Goal: Transaction & Acquisition: Purchase product/service

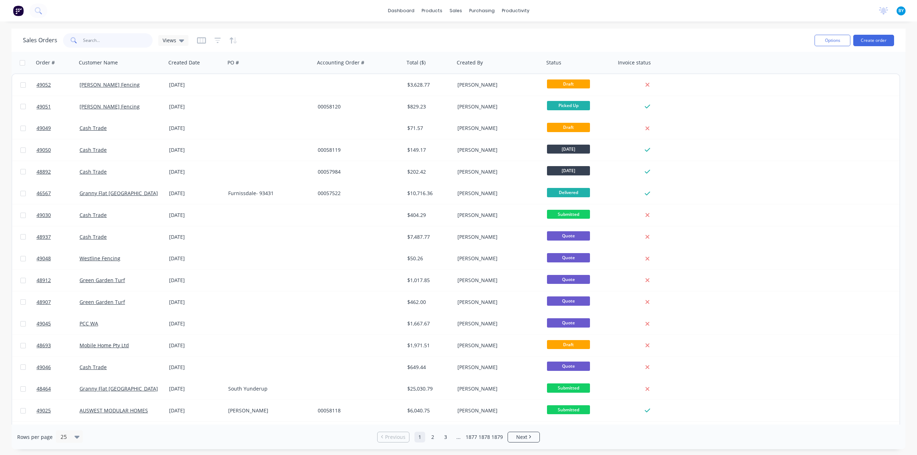
click at [129, 40] on input "text" at bounding box center [118, 40] width 70 height 14
click at [350, 26] on div "dashboard products sales purchasing productivity dashboard products Product Cat…" at bounding box center [458, 227] width 917 height 455
click at [872, 37] on button "Create order" at bounding box center [873, 40] width 41 height 11
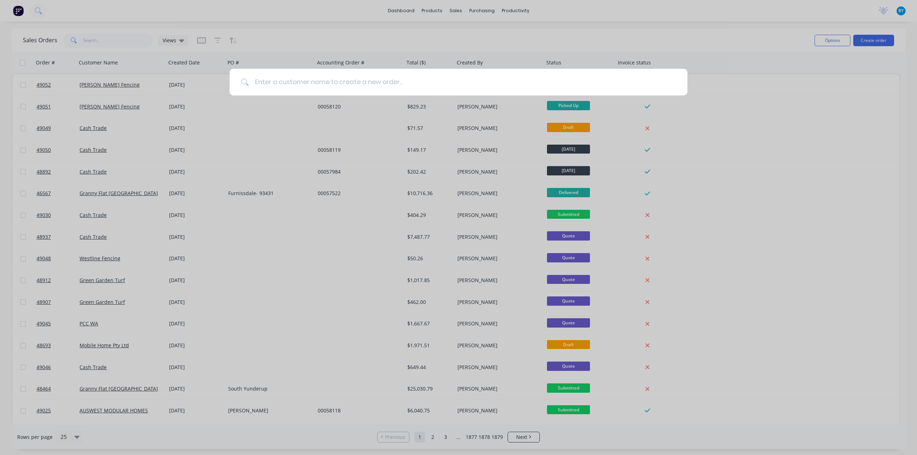
click at [394, 89] on input at bounding box center [462, 82] width 427 height 27
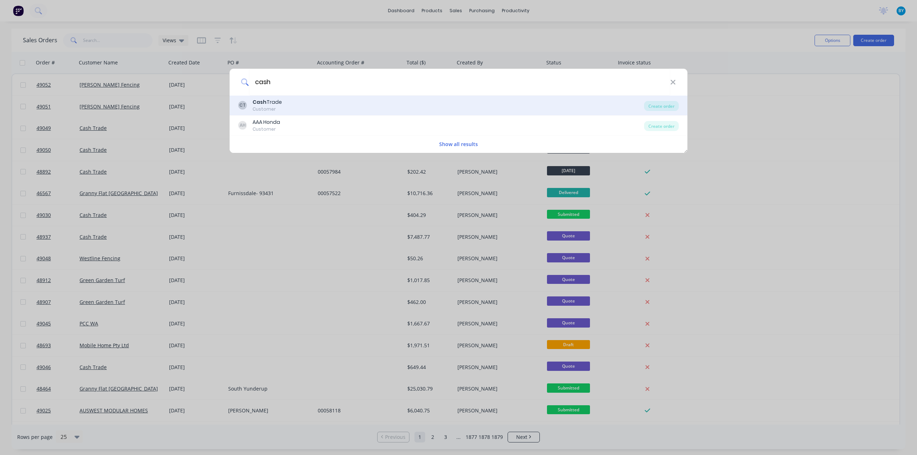
type input "cash"
click at [365, 101] on div "CT Cash Trade Customer" at bounding box center [441, 106] width 406 height 14
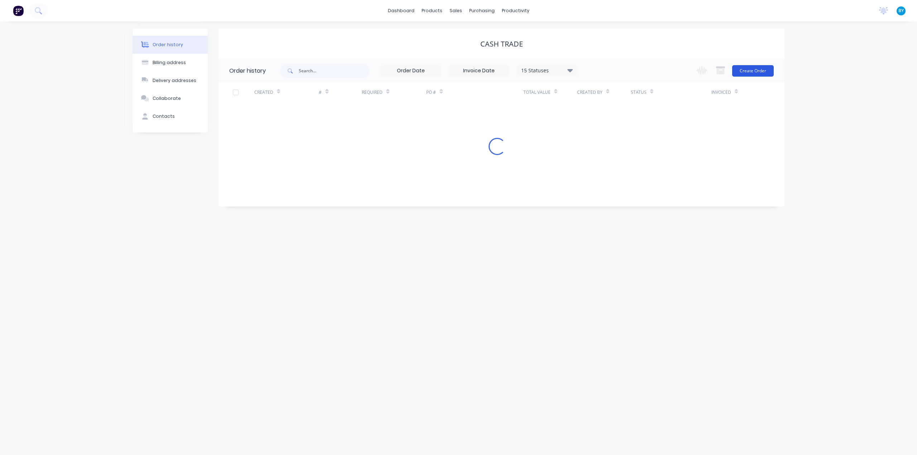
click at [755, 69] on button "Create Order" at bounding box center [753, 70] width 42 height 11
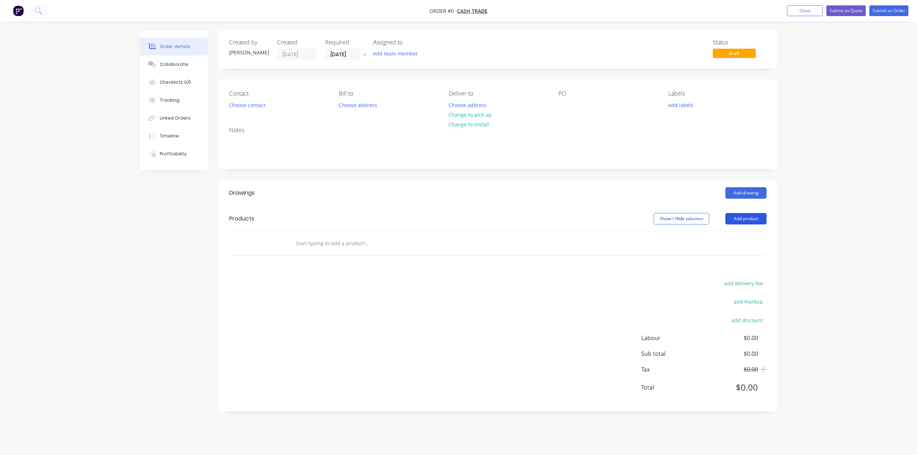
click at [745, 220] on button "Add product" at bounding box center [745, 218] width 41 height 11
click at [745, 236] on div "Product catalogue" at bounding box center [732, 237] width 55 height 10
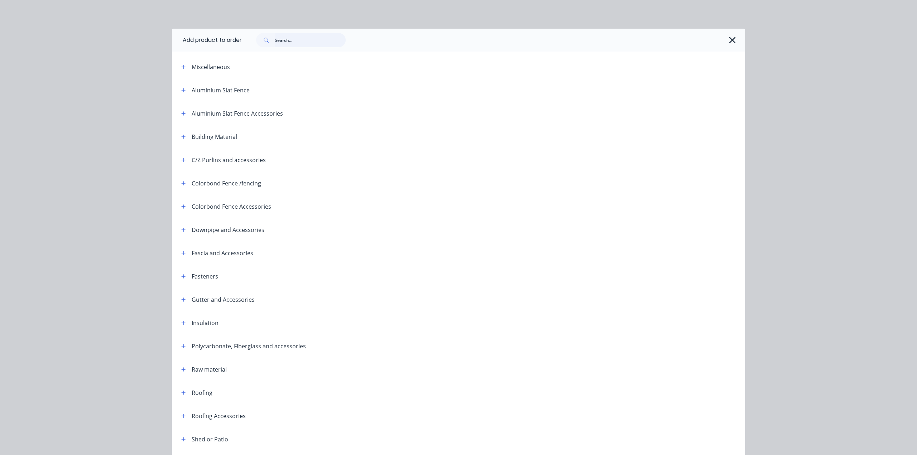
click at [296, 40] on input "text" at bounding box center [310, 40] width 71 height 14
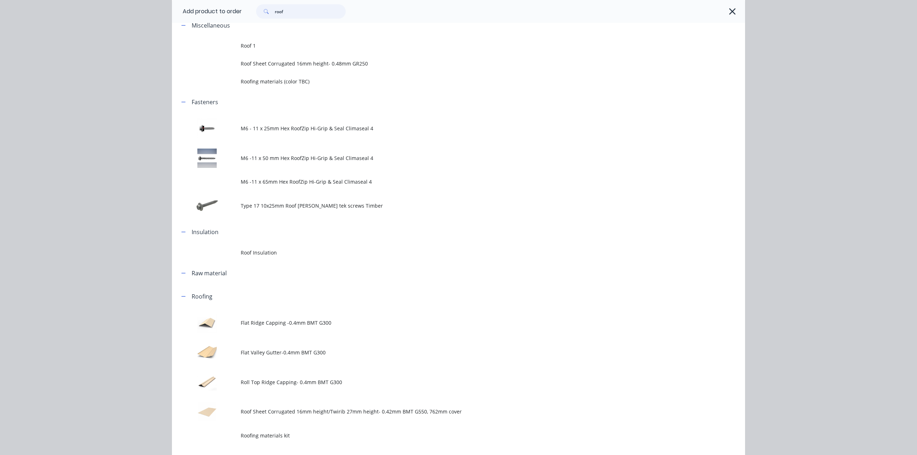
scroll to position [95, 0]
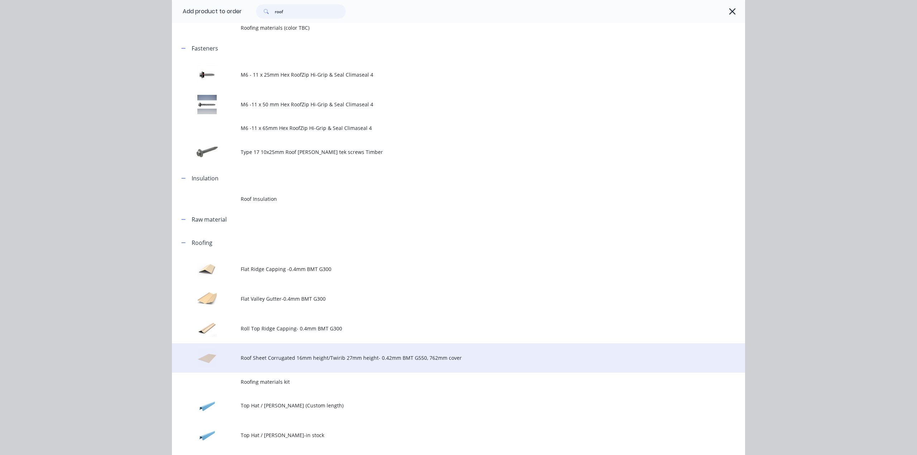
type input "roof"
click at [325, 361] on span "Roof Sheet Corrugated 16mm height/Twirib 27mm height- 0.42mm BMT G550, 762mm co…" at bounding box center [442, 358] width 403 height 8
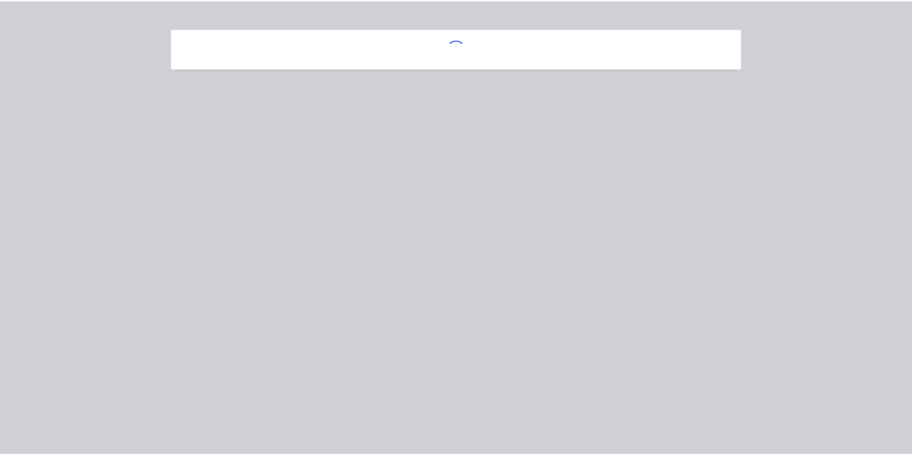
scroll to position [0, 0]
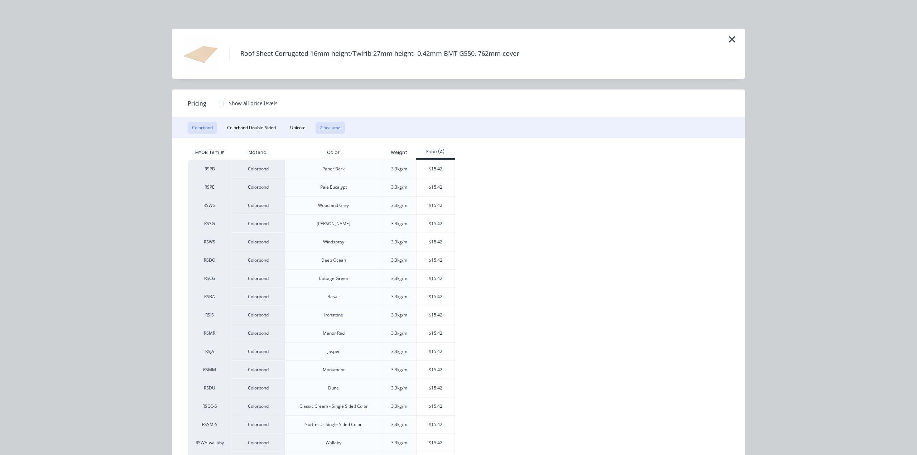
click at [332, 129] on button "Zincalume" at bounding box center [330, 128] width 29 height 12
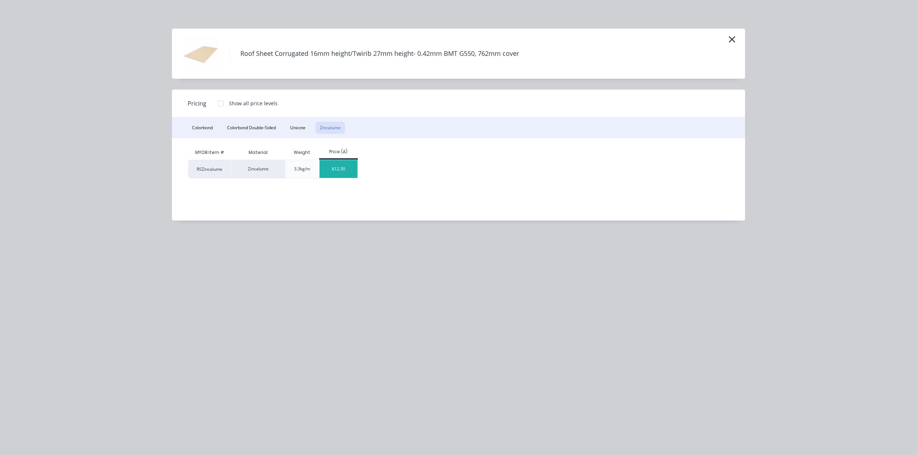
click at [349, 170] on div "$12.30" at bounding box center [339, 169] width 38 height 18
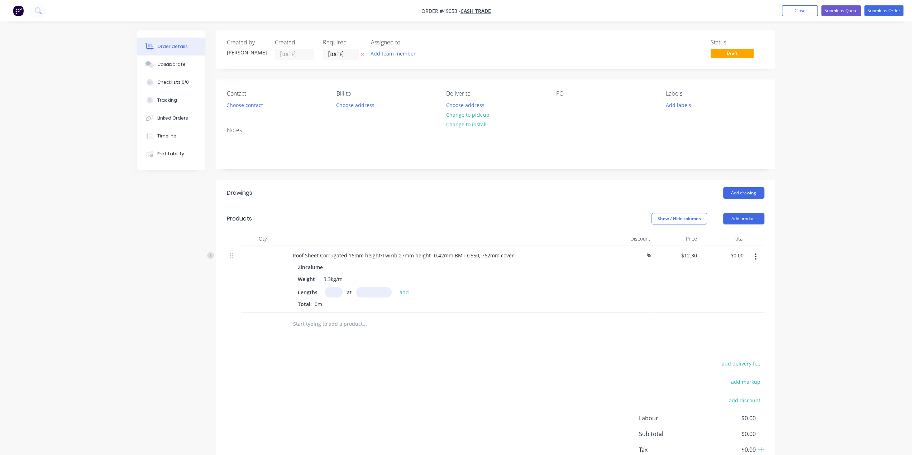
click at [332, 291] on input "text" at bounding box center [334, 292] width 18 height 10
type input "1"
type input "2400"
click at [396, 287] on button "add" at bounding box center [404, 292] width 17 height 10
type input "$29.52"
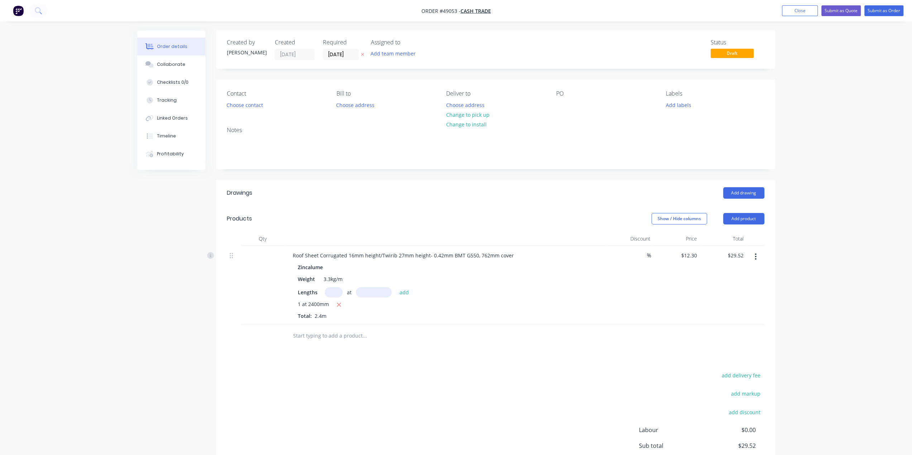
click at [555, 317] on div "1 at 2400mm Total: 2.4m" at bounding box center [445, 310] width 295 height 19
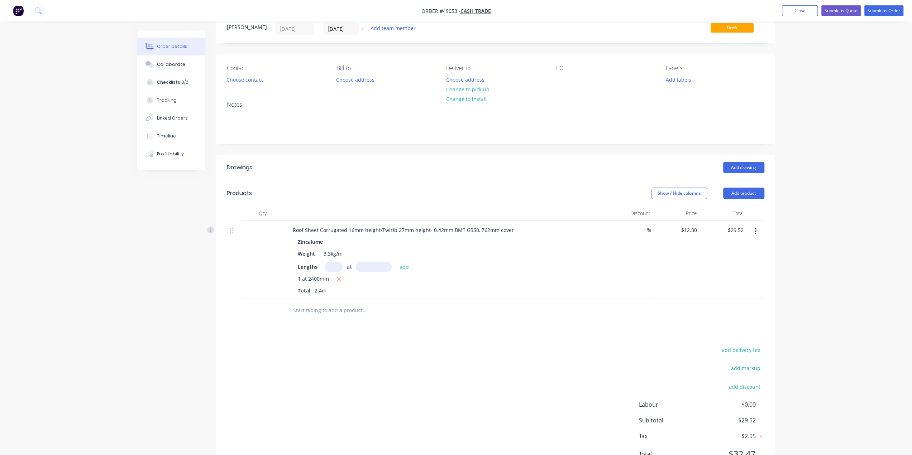
scroll to position [58, 0]
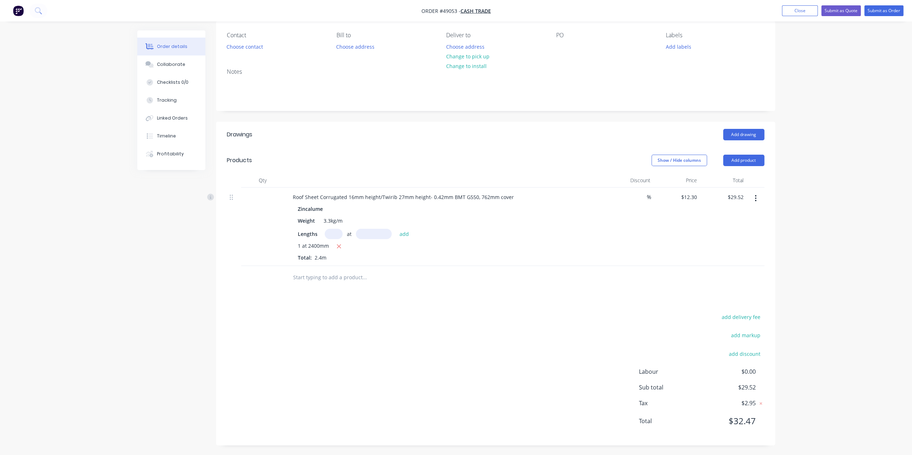
click at [537, 373] on div "add delivery fee add markup add discount Labour $0.00 Sub total $29.52 Tax $2.9…" at bounding box center [495, 373] width 537 height 123
click at [332, 233] on input "text" at bounding box center [334, 234] width 18 height 10
type input "30"
type input "2400mm"
click at [341, 245] on button "button" at bounding box center [339, 246] width 9 height 9
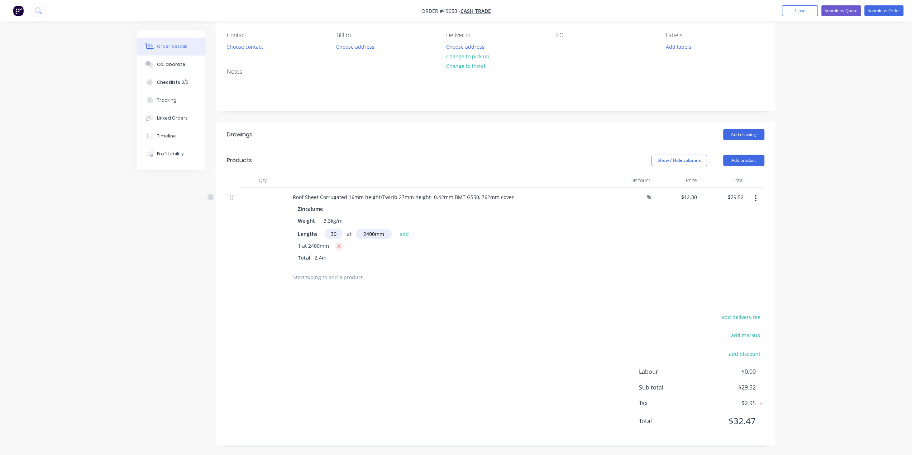
type input "$0.00"
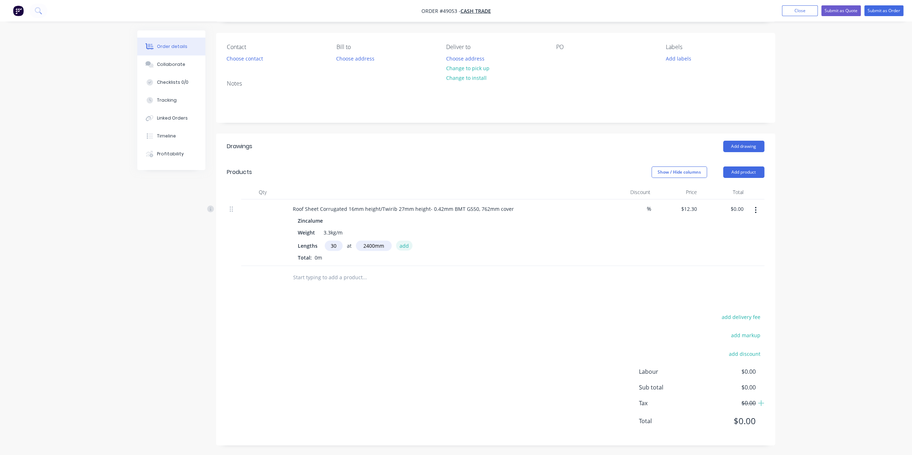
click at [403, 245] on button "add" at bounding box center [404, 246] width 17 height 10
type input "$885.60"
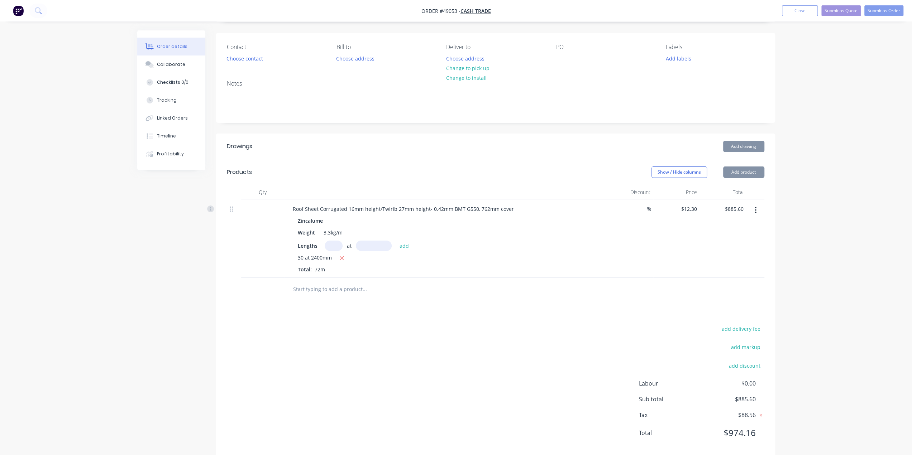
click at [477, 306] on div "Drawings Add drawing Products Show / Hide columns Add product Qty Discount Pric…" at bounding box center [495, 296] width 559 height 324
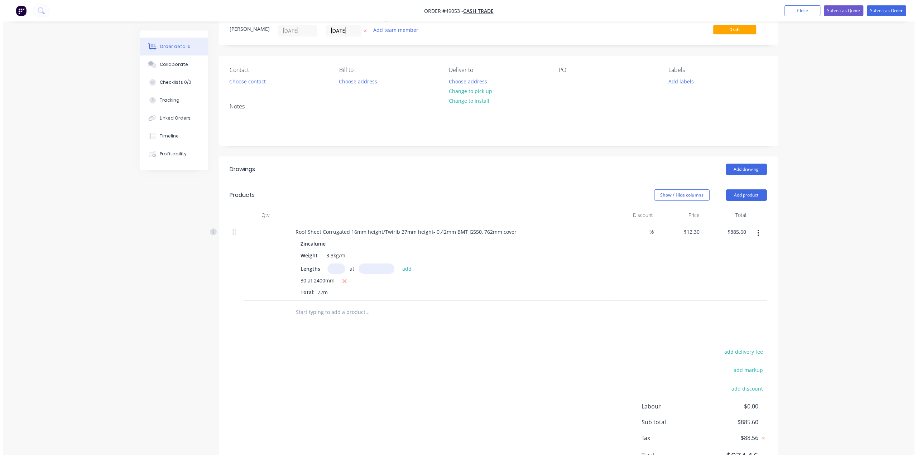
scroll to position [0, 0]
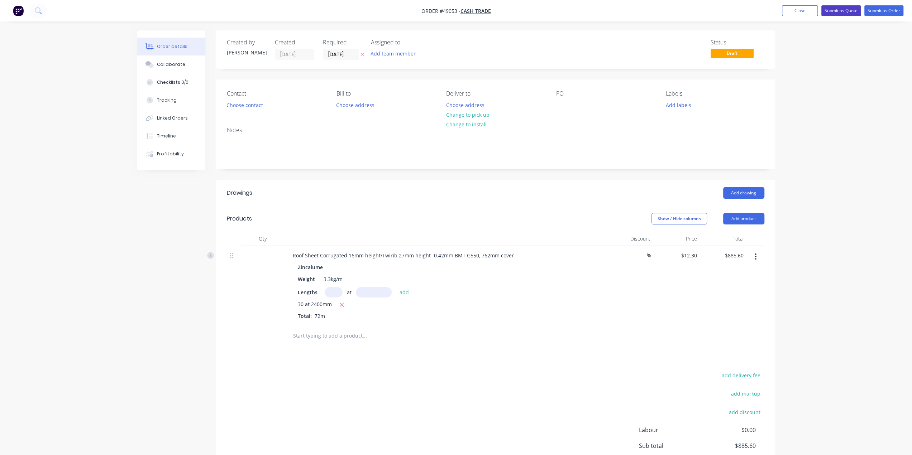
drag, startPoint x: 851, startPoint y: 8, endPoint x: 817, endPoint y: 35, distance: 43.3
click at [850, 7] on button "Submit as Quote" at bounding box center [840, 10] width 39 height 11
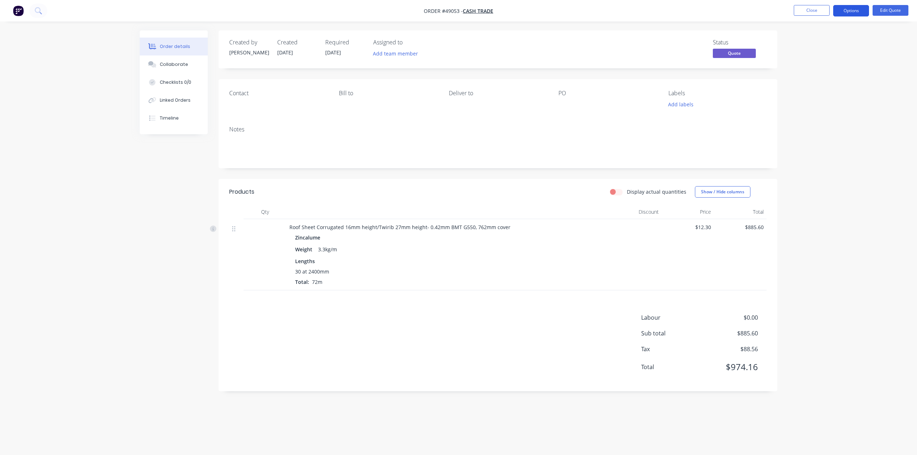
click at [850, 9] on button "Options" at bounding box center [851, 10] width 36 height 11
click at [813, 140] on div "Cancel Quote" at bounding box center [830, 144] width 66 height 10
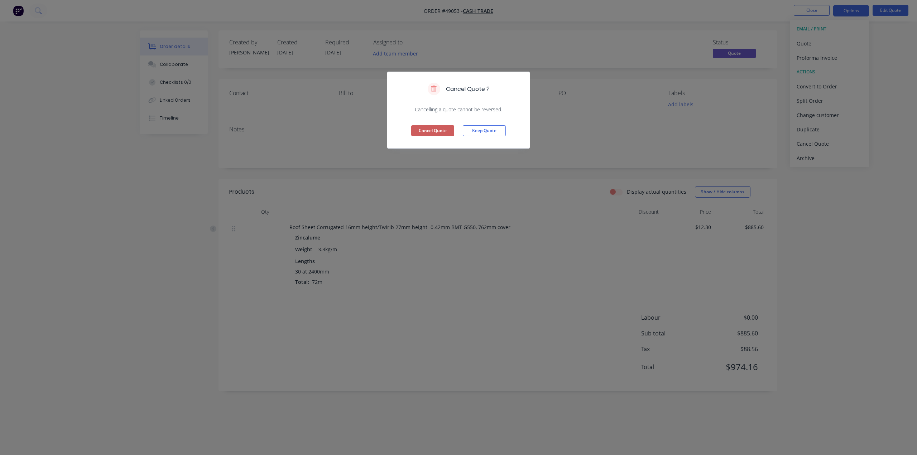
click at [427, 128] on button "Cancel Quote" at bounding box center [432, 130] width 43 height 11
